Goal: Transaction & Acquisition: Book appointment/travel/reservation

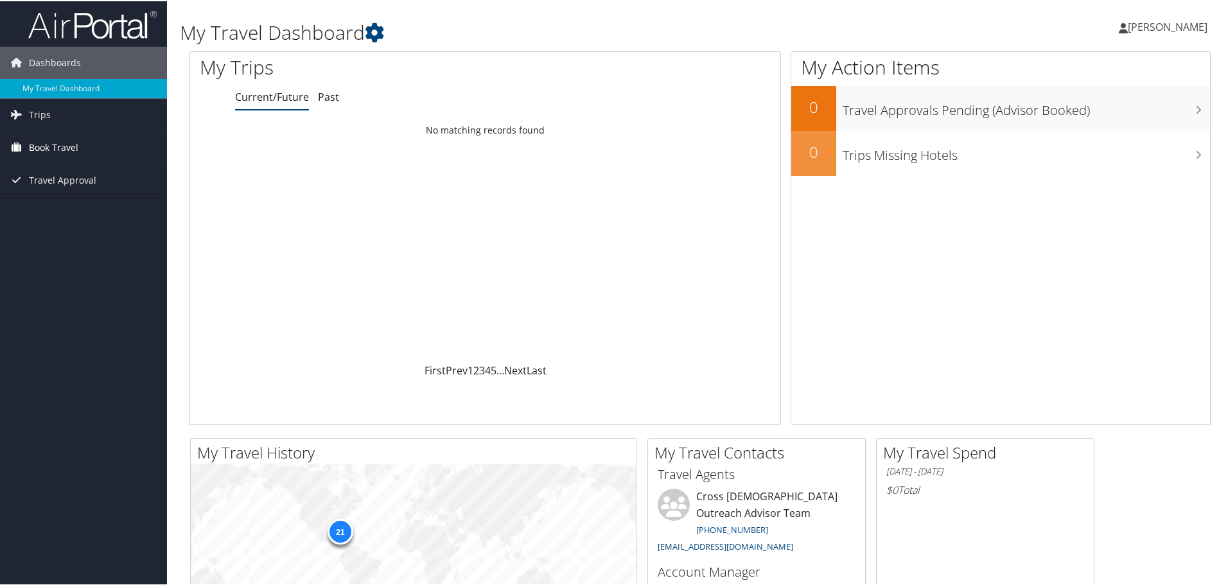
click at [55, 145] on span "Book Travel" at bounding box center [53, 146] width 49 height 32
click at [45, 209] on link "Book/Manage Online Trips" at bounding box center [83, 210] width 167 height 19
click at [51, 206] on link "Book/Manage Online Trips" at bounding box center [83, 210] width 167 height 19
